Goal: Information Seeking & Learning: Find specific fact

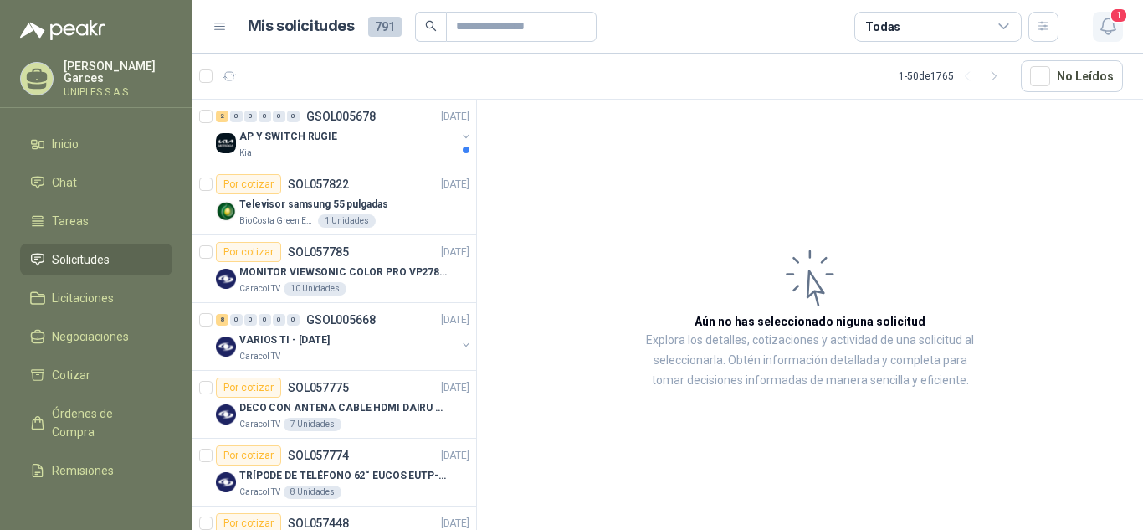
click at [1111, 25] on icon "button" at bounding box center [1108, 26] width 21 height 21
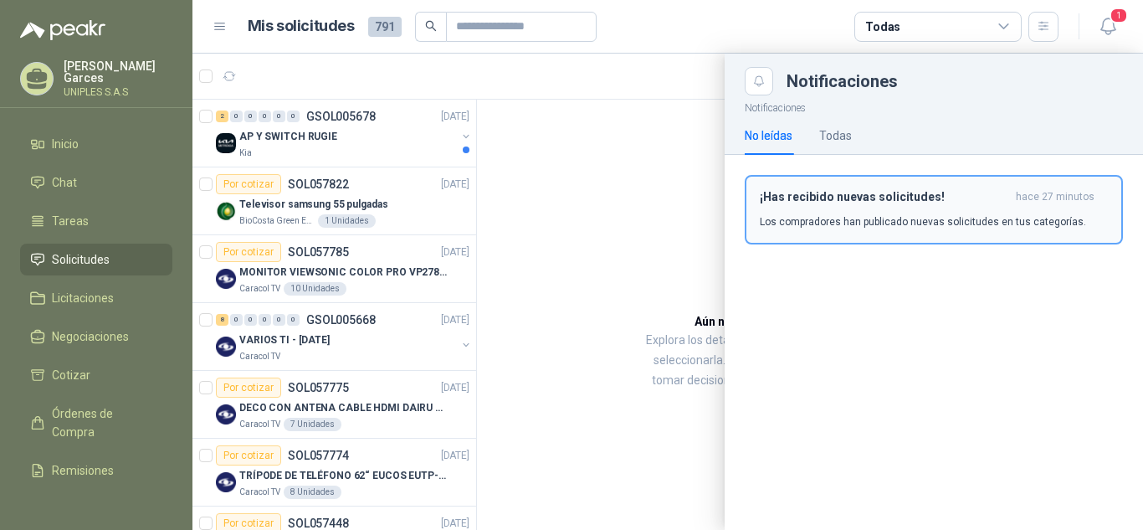
click at [904, 217] on p "Los compradores han publicado nuevas solicitudes en tus categorías." at bounding box center [923, 221] width 326 height 15
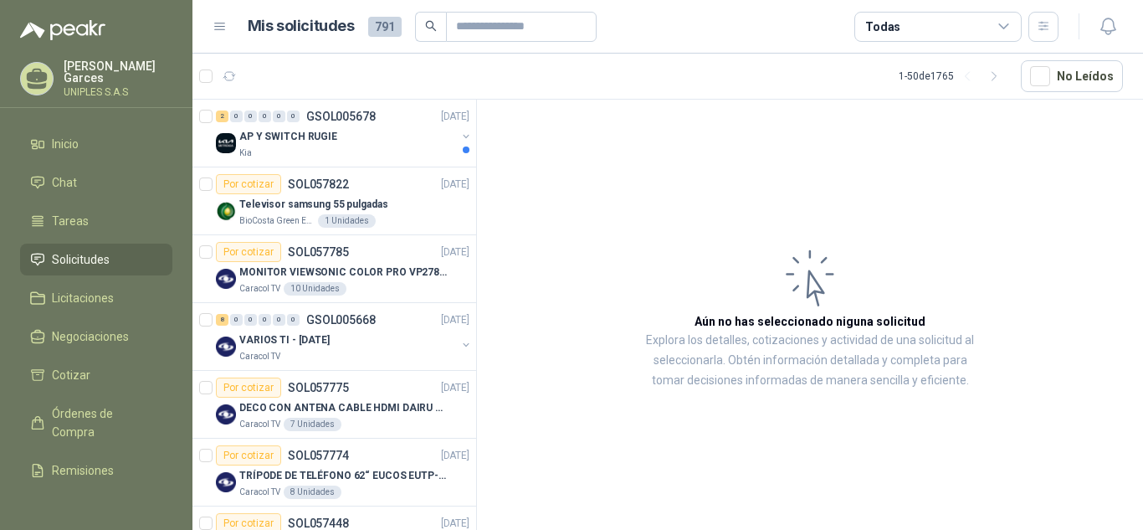
click at [1011, 20] on div "Todas" at bounding box center [937, 27] width 167 height 30
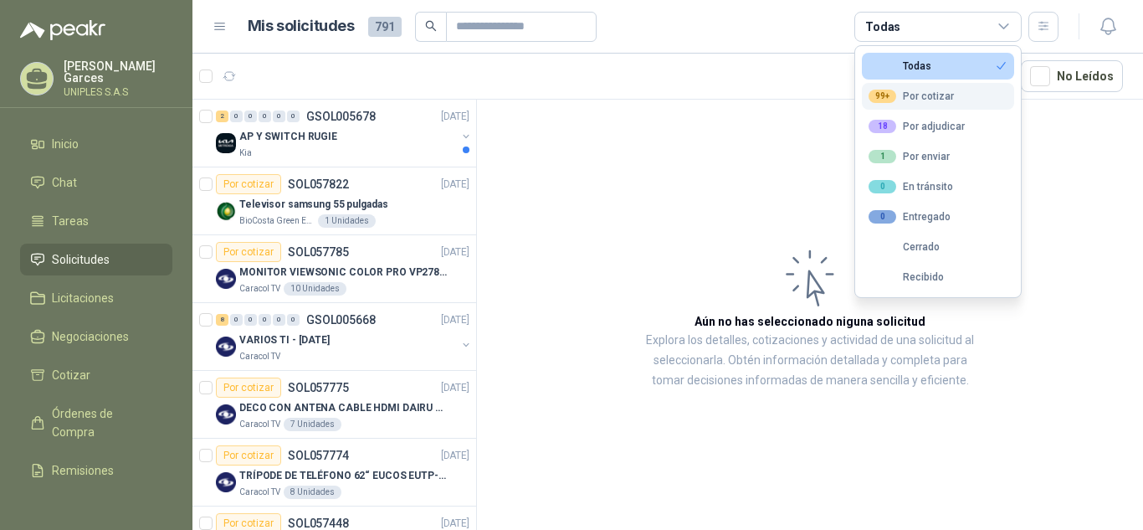
click at [946, 91] on div "99+ Por cotizar" at bounding box center [911, 96] width 85 height 13
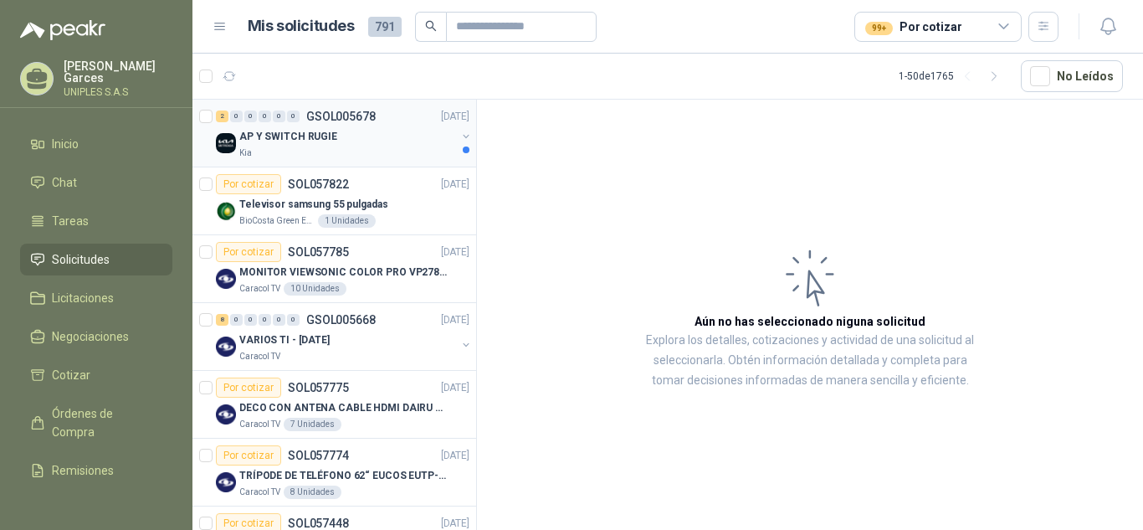
click at [344, 113] on p "GSOL005678" at bounding box center [340, 116] width 69 height 12
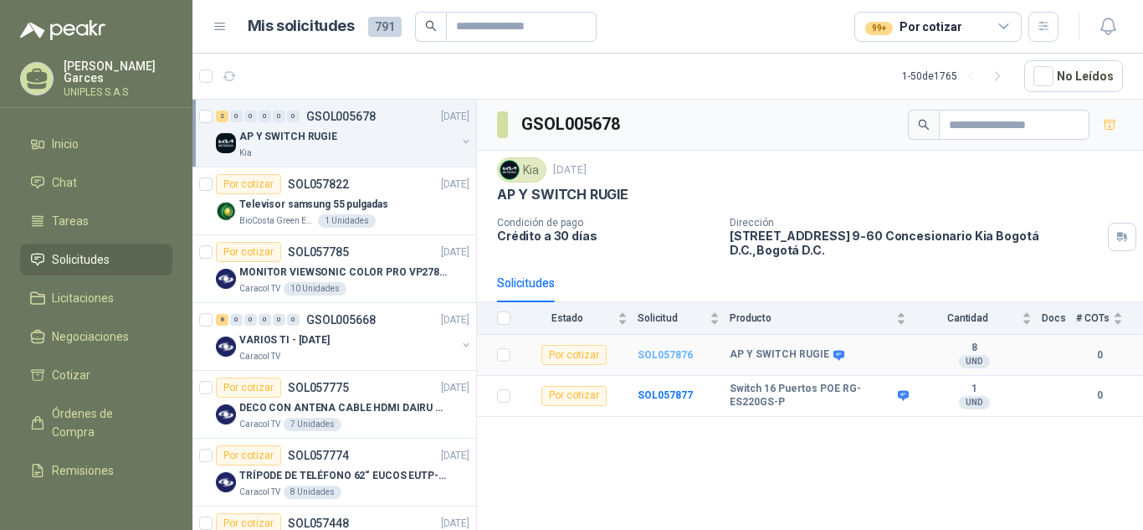
click at [654, 349] on b "SOL057876" at bounding box center [665, 355] width 55 height 12
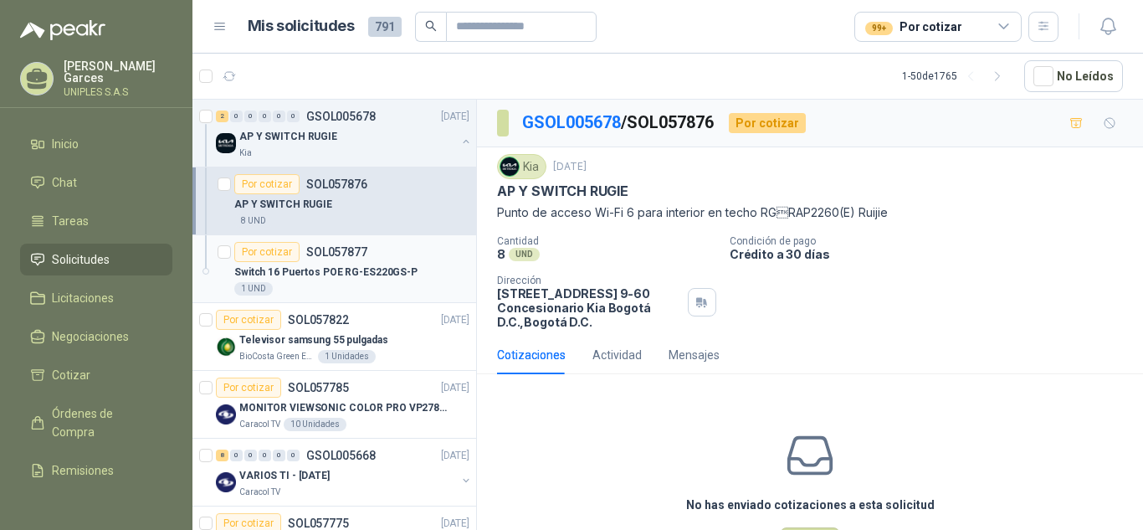
click at [336, 253] on p "SOL057877" at bounding box center [336, 252] width 61 height 12
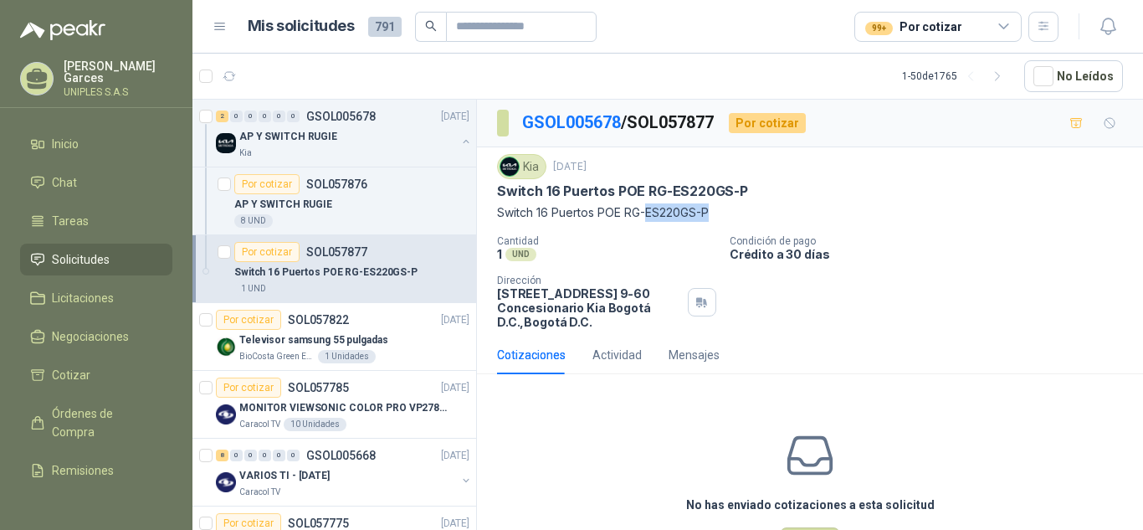
drag, startPoint x: 648, startPoint y: 211, endPoint x: 714, endPoint y: 213, distance: 66.2
click at [714, 213] on p "Switch 16 Puertos POE RG-ES220GS-P" at bounding box center [810, 212] width 626 height 18
copy p "ES220GS-P"
click at [492, 190] on div "Kia [DATE] Switch 16 Puertos POE RG-ES220GS-P Switch 16 Puertos POE RG-ES220GS-…" at bounding box center [810, 241] width 666 height 188
click at [319, 182] on p "SOL057876" at bounding box center [336, 184] width 61 height 12
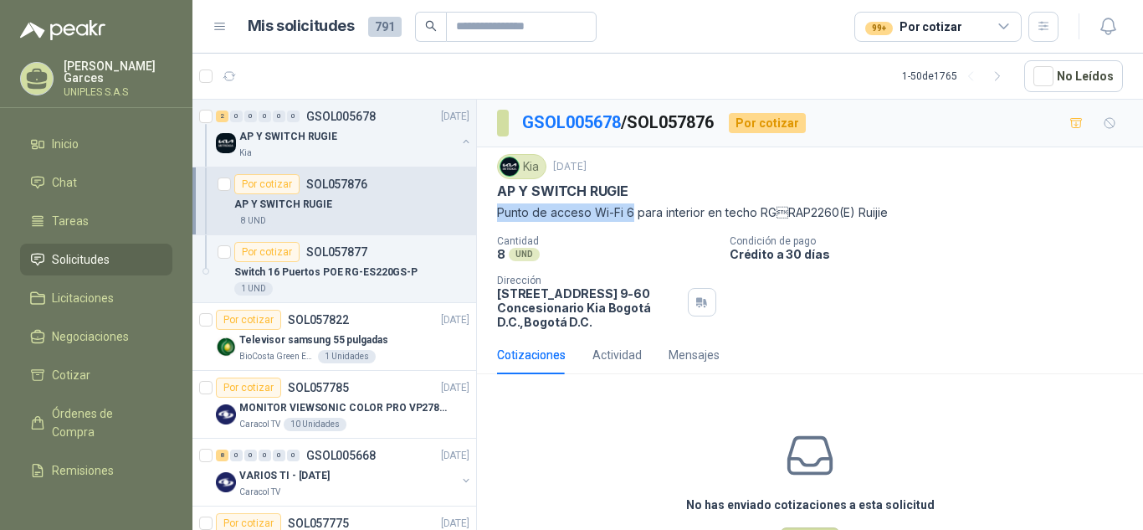
drag, startPoint x: 634, startPoint y: 212, endPoint x: 498, endPoint y: 210, distance: 136.4
click at [498, 210] on p "Punto de acceso Wi-Fi 6 para interior en techo RGRAP2260(E) Ruijie" at bounding box center [810, 212] width 626 height 18
copy p "Punto de acceso Wi-Fi 6"
click at [311, 320] on p "SOL057822" at bounding box center [318, 320] width 61 height 12
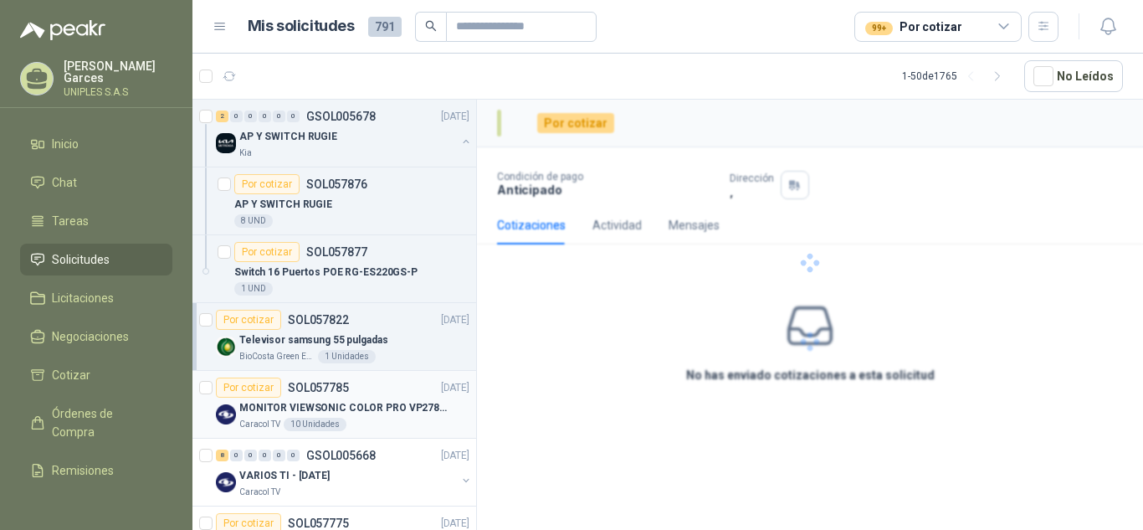
click at [316, 382] on p "SOL057785" at bounding box center [318, 388] width 61 height 12
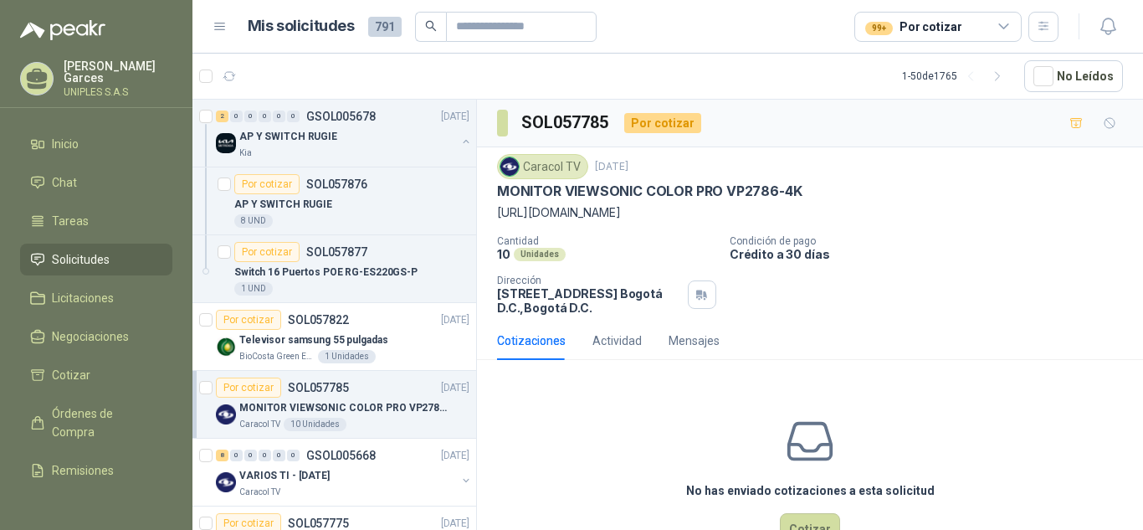
click at [645, 191] on p "MONITOR VIEWSONIC COLOR PRO VP2786-4K" at bounding box center [649, 191] width 305 height 18
drag, startPoint x: 721, startPoint y: 187, endPoint x: 802, endPoint y: 190, distance: 81.2
click at [802, 190] on div "MONITOR VIEWSONIC COLOR PRO VP2786-4K" at bounding box center [810, 191] width 626 height 18
copy p "VP2786-4K"
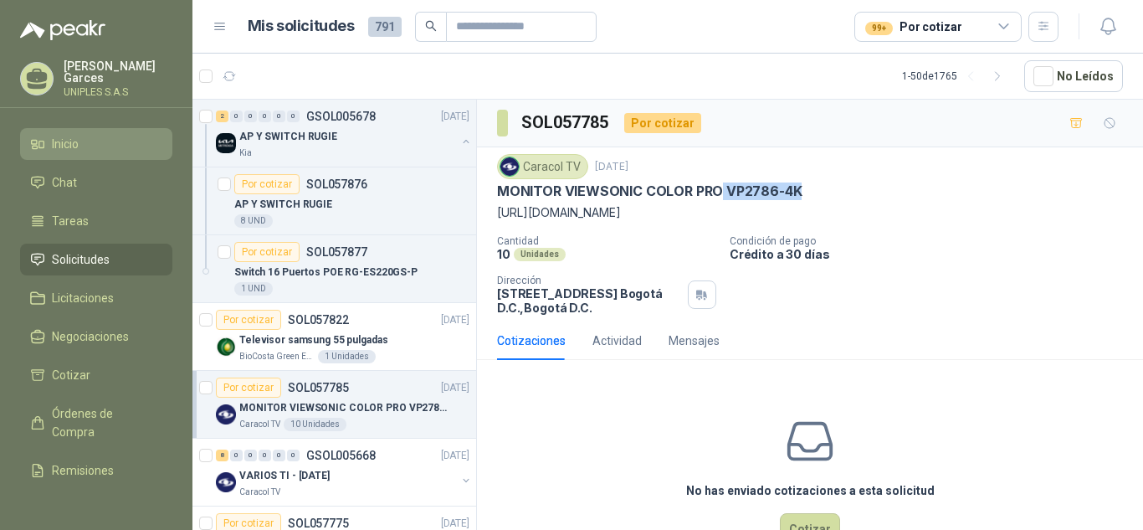
click at [74, 138] on span "Inicio" at bounding box center [65, 144] width 27 height 18
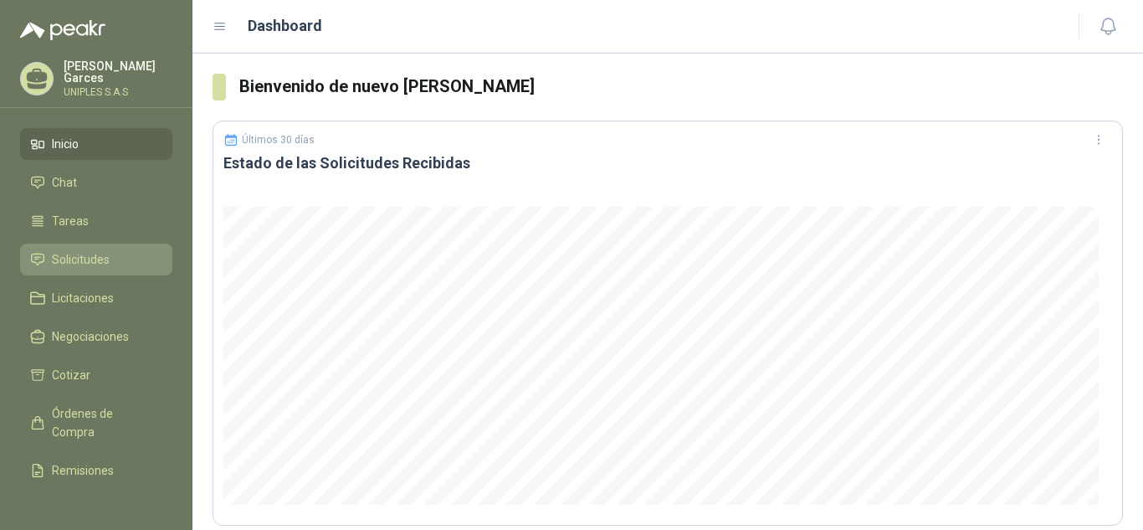
click at [81, 251] on span "Solicitudes" at bounding box center [81, 259] width 58 height 18
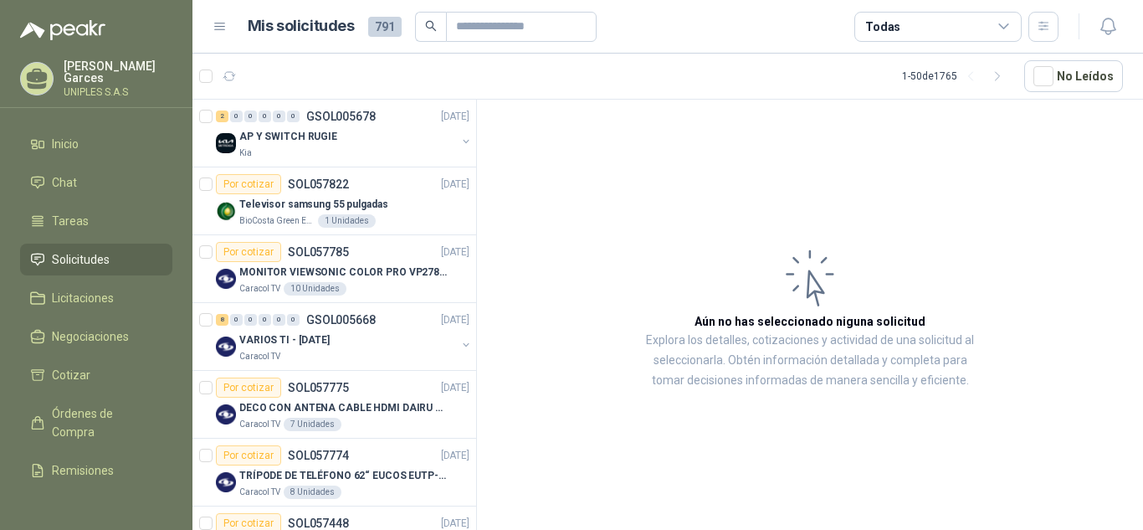
click at [1002, 29] on icon at bounding box center [1004, 26] width 15 height 15
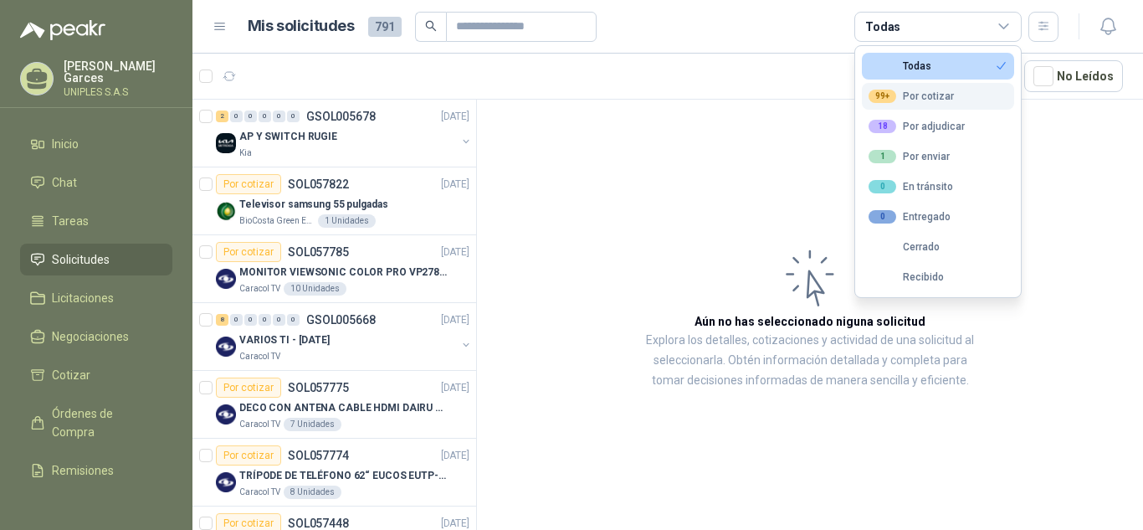
click at [929, 88] on button "99+ Por cotizar" at bounding box center [938, 96] width 152 height 27
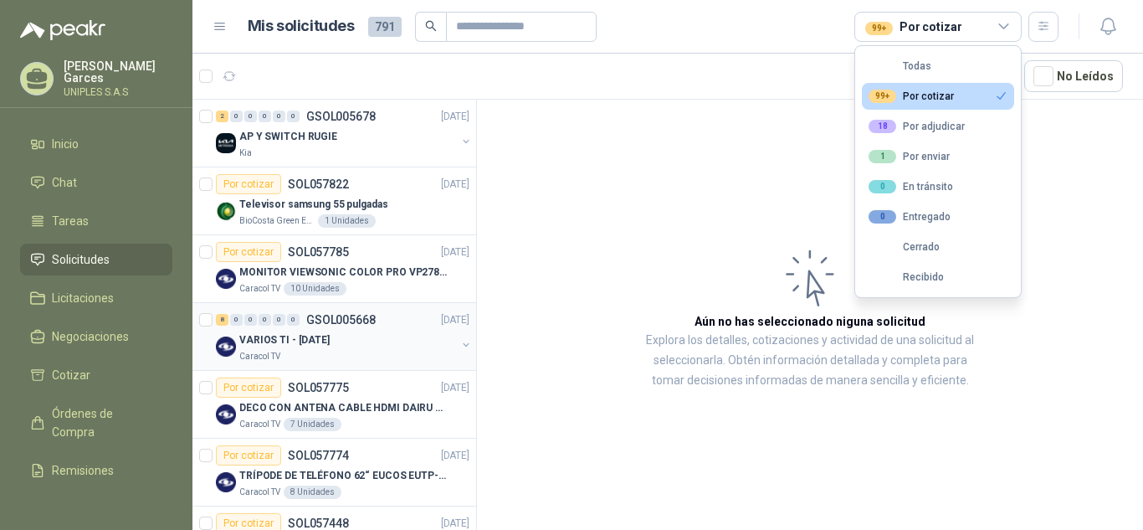
click at [336, 319] on p "GSOL005668" at bounding box center [340, 320] width 69 height 12
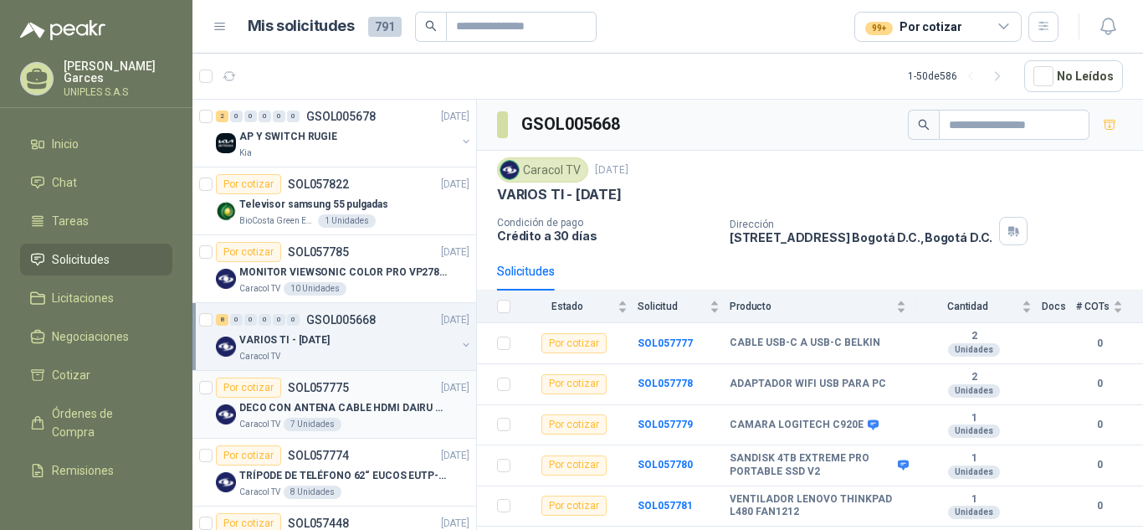
click at [323, 386] on p "SOL057775" at bounding box center [318, 388] width 61 height 12
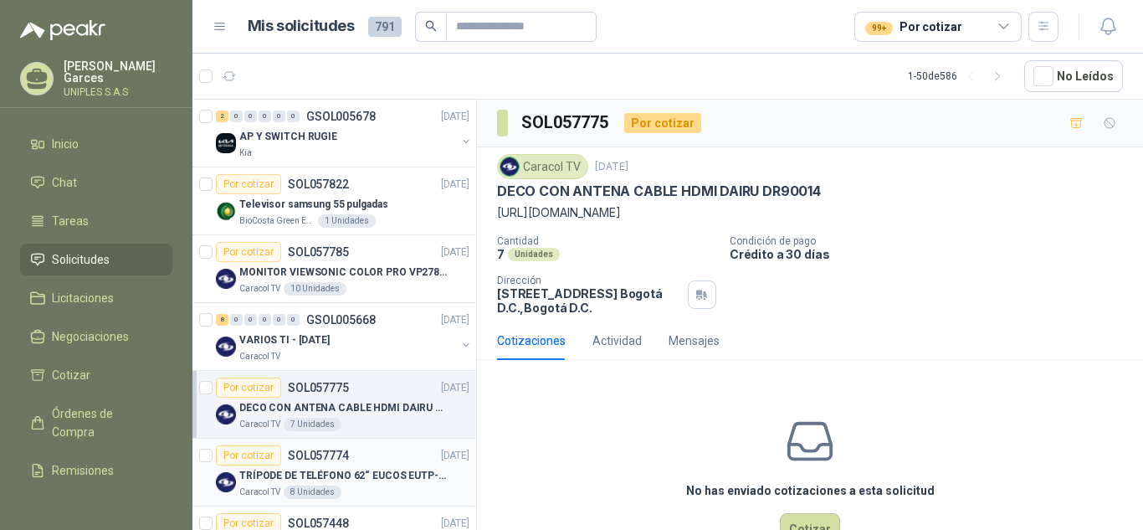
click at [318, 454] on p "SOL057774" at bounding box center [318, 455] width 61 height 12
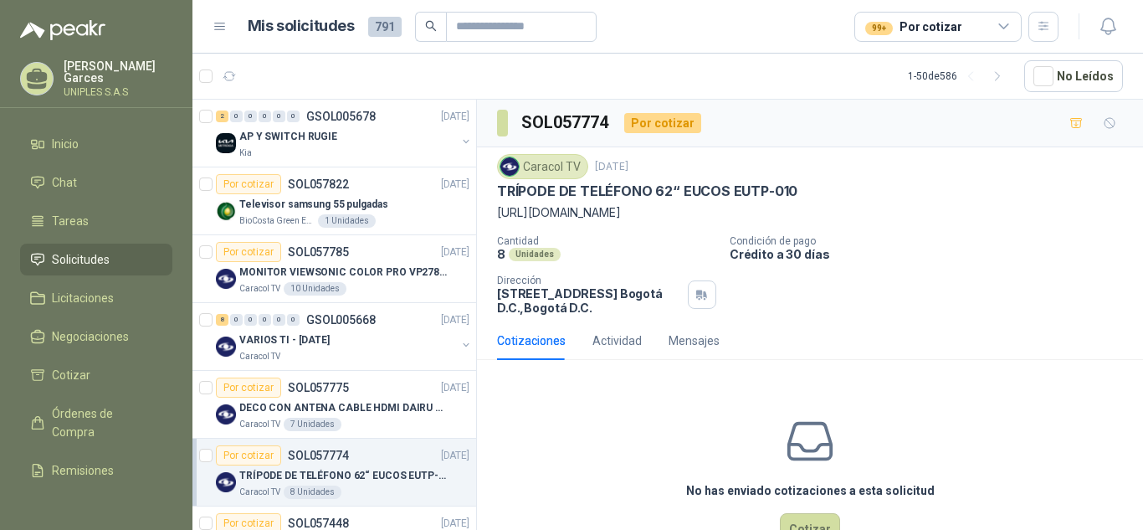
click at [1061, 196] on div "TRÍPODE DE TELÉFONO 62“ EUCOS EUTP-010" at bounding box center [810, 191] width 626 height 18
